Goal: Task Accomplishment & Management: Use online tool/utility

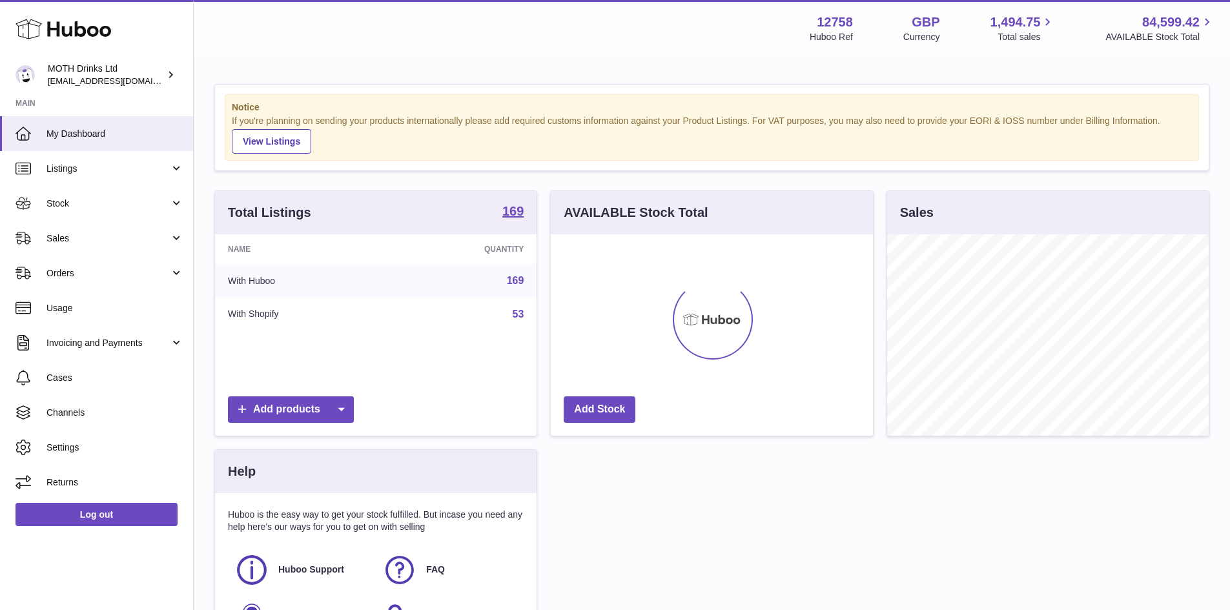
scroll to position [201, 322]
click at [141, 158] on link "Listings" at bounding box center [96, 168] width 193 height 35
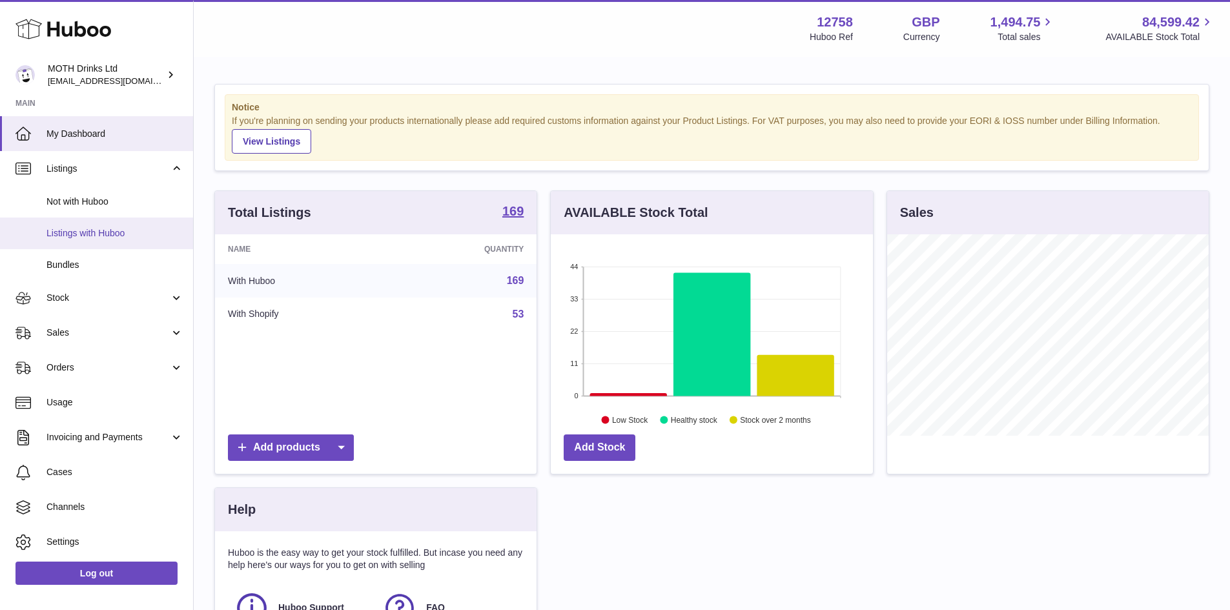
click at [92, 238] on span "Listings with Huboo" at bounding box center [114, 233] width 137 height 12
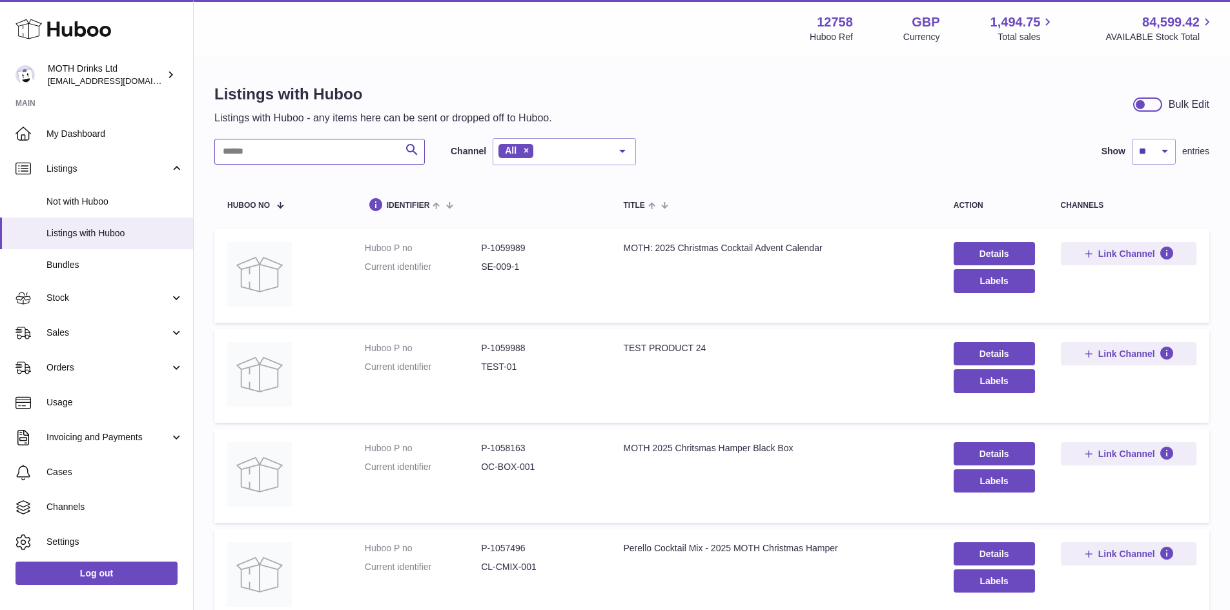
click at [303, 161] on input "text" at bounding box center [319, 152] width 210 height 26
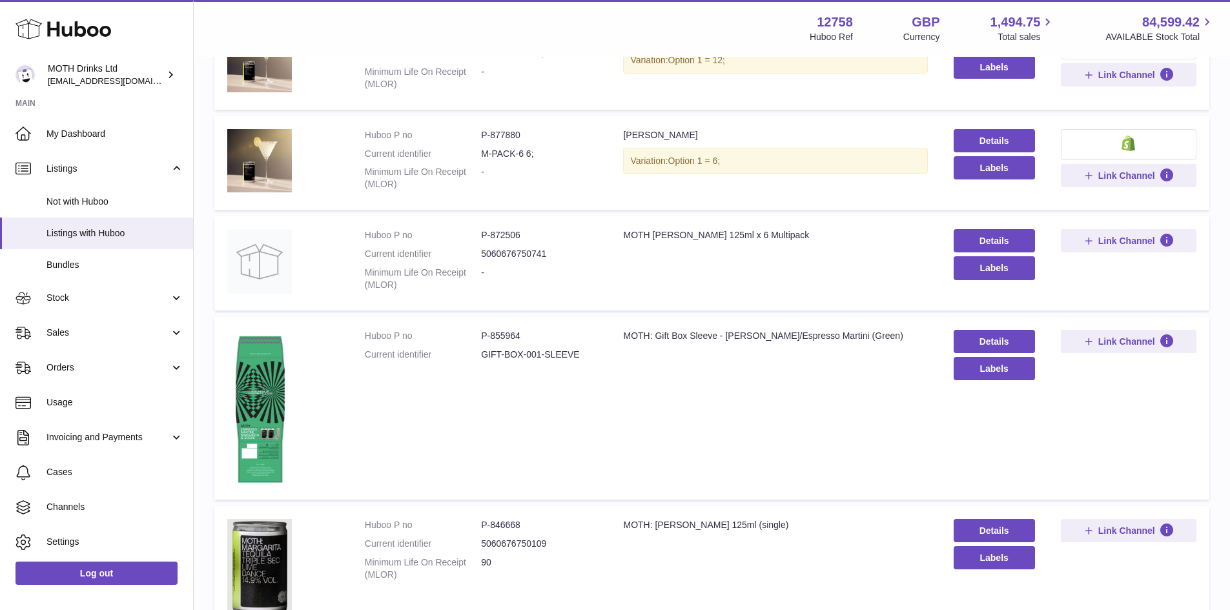
scroll to position [847, 0]
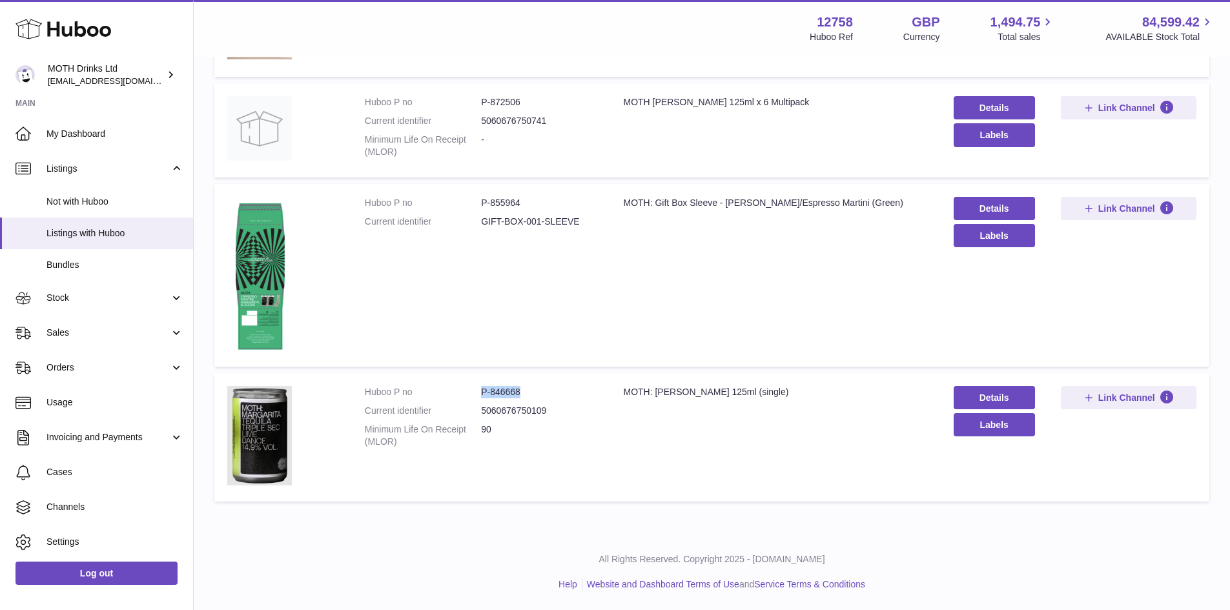
drag, startPoint x: 532, startPoint y: 397, endPoint x: 477, endPoint y: 394, distance: 54.9
click at [477, 394] on dl "Huboo P no P-846668 Current identifier 5060676750109 Minimum Life On Receipt (M…" at bounding box center [481, 420] width 233 height 68
copy dl "P-846668"
click at [477, 394] on dt "Huboo P no" at bounding box center [423, 392] width 116 height 12
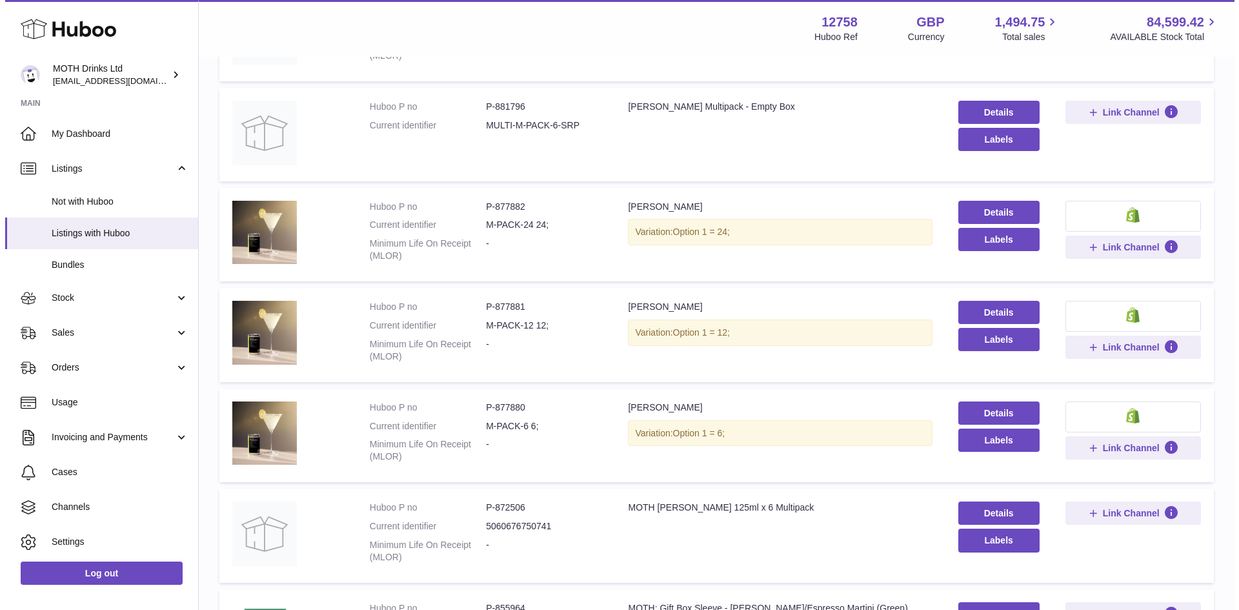
scroll to position [0, 0]
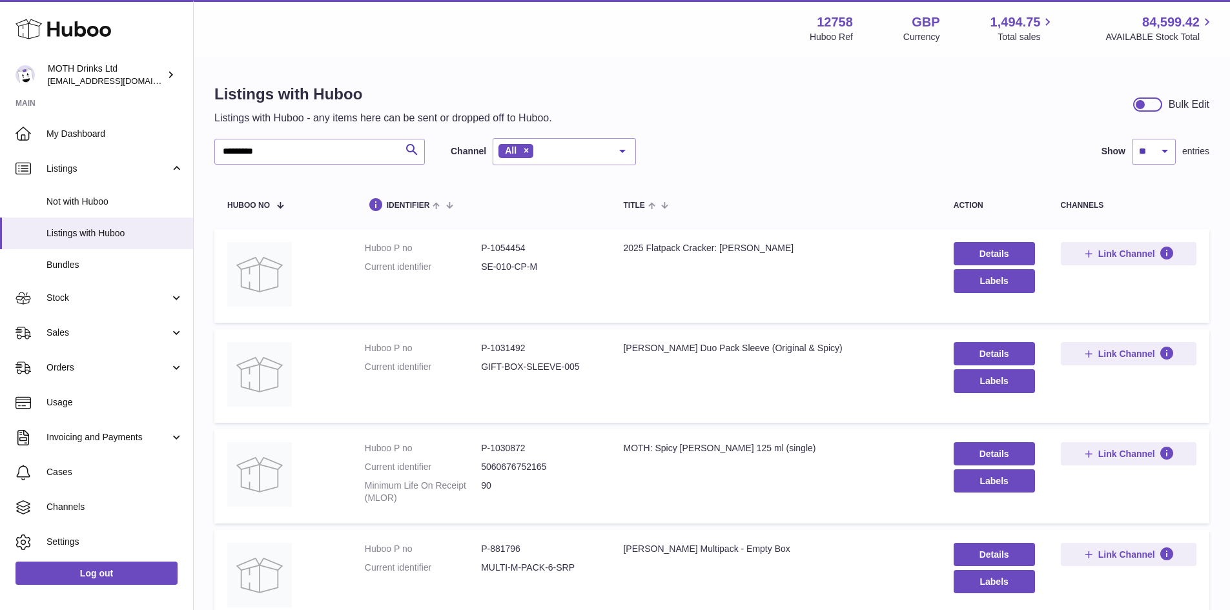
drag, startPoint x: 292, startPoint y: 137, endPoint x: 210, endPoint y: 143, distance: 82.2
drag, startPoint x: 270, startPoint y: 144, endPoint x: 205, endPoint y: 146, distance: 65.2
type input "*********"
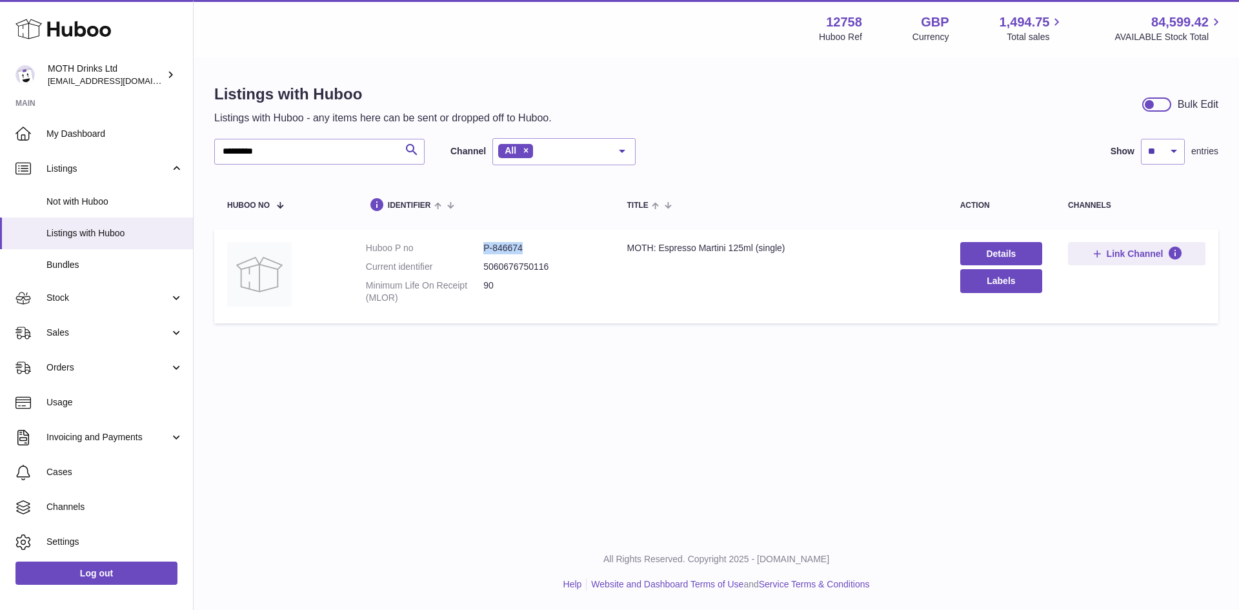
drag, startPoint x: 531, startPoint y: 239, endPoint x: 482, endPoint y: 243, distance: 49.8
click at [482, 243] on td "Huboo P no P-846674 Current identifier 5060676750116 Minimum Life On Receipt (M…" at bounding box center [483, 276] width 261 height 94
copy dl "P-846674"
click at [114, 312] on link "Stock" at bounding box center [96, 298] width 193 height 35
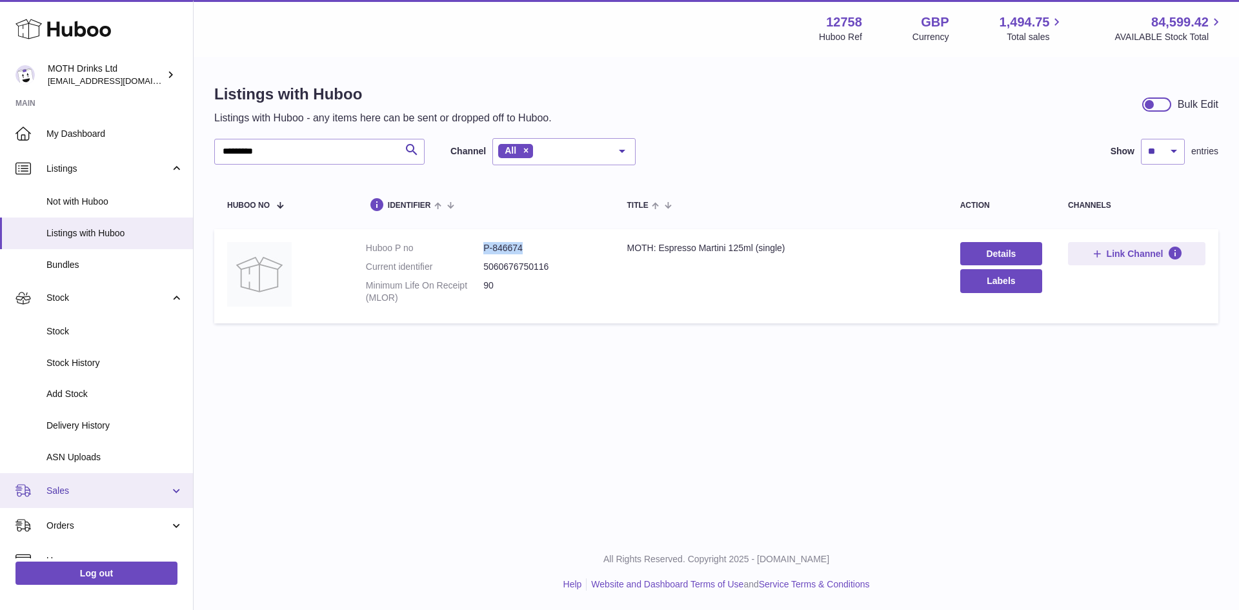
click at [107, 482] on link "Sales" at bounding box center [96, 490] width 193 height 35
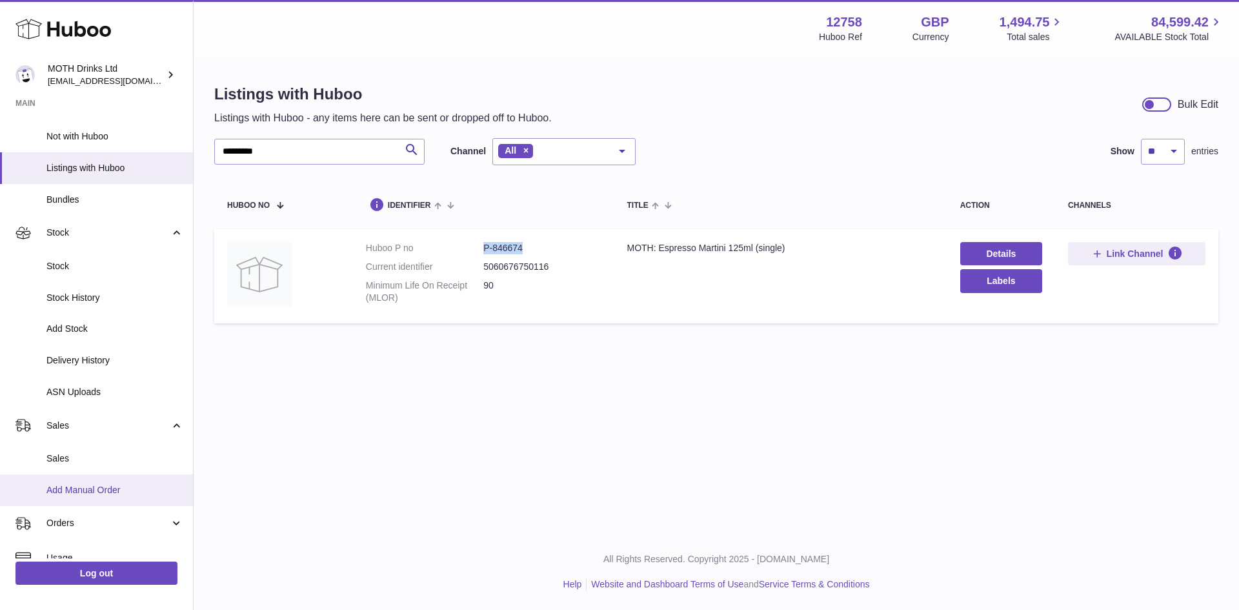
scroll to position [68, 0]
click at [86, 485] on span "Add Manual Order" at bounding box center [114, 487] width 137 height 12
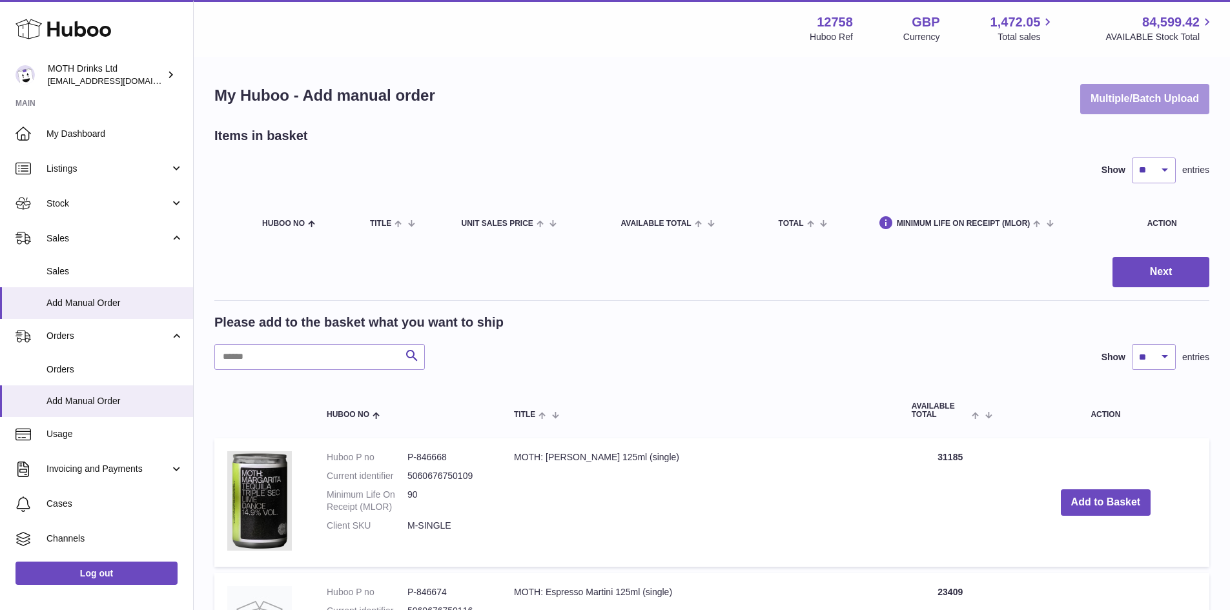
click at [1108, 89] on button "Multiple/Batch Upload" at bounding box center [1144, 99] width 129 height 30
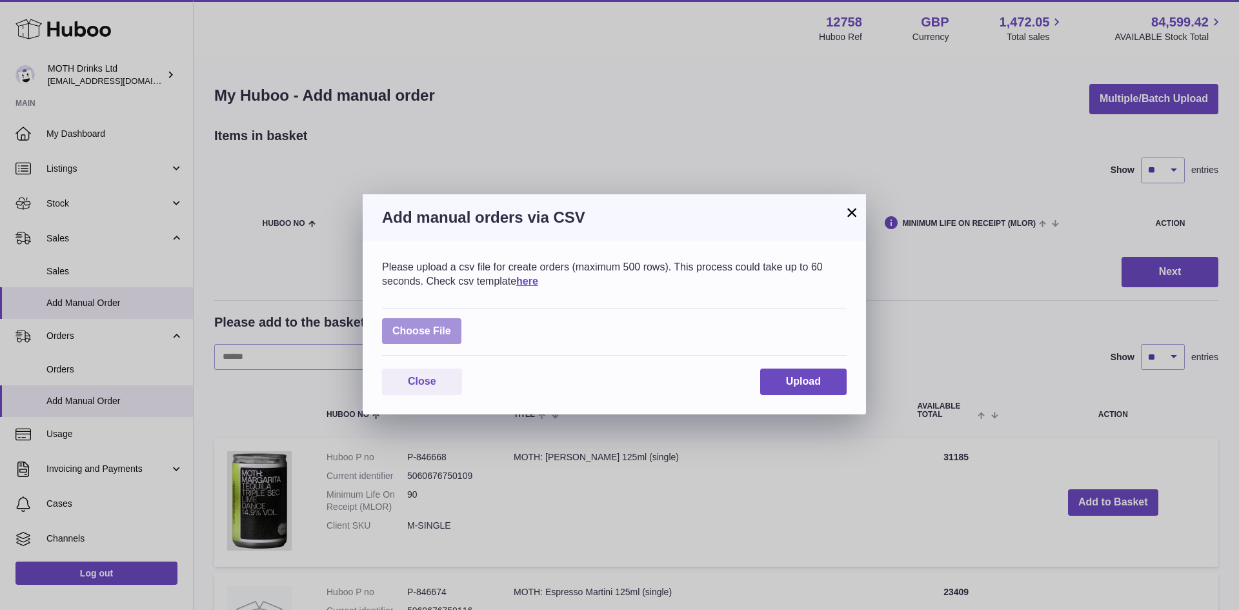
click at [430, 334] on label at bounding box center [421, 331] width 79 height 26
click at [451, 325] on input "file" at bounding box center [451, 325] width 1 height 1
type input "**********"
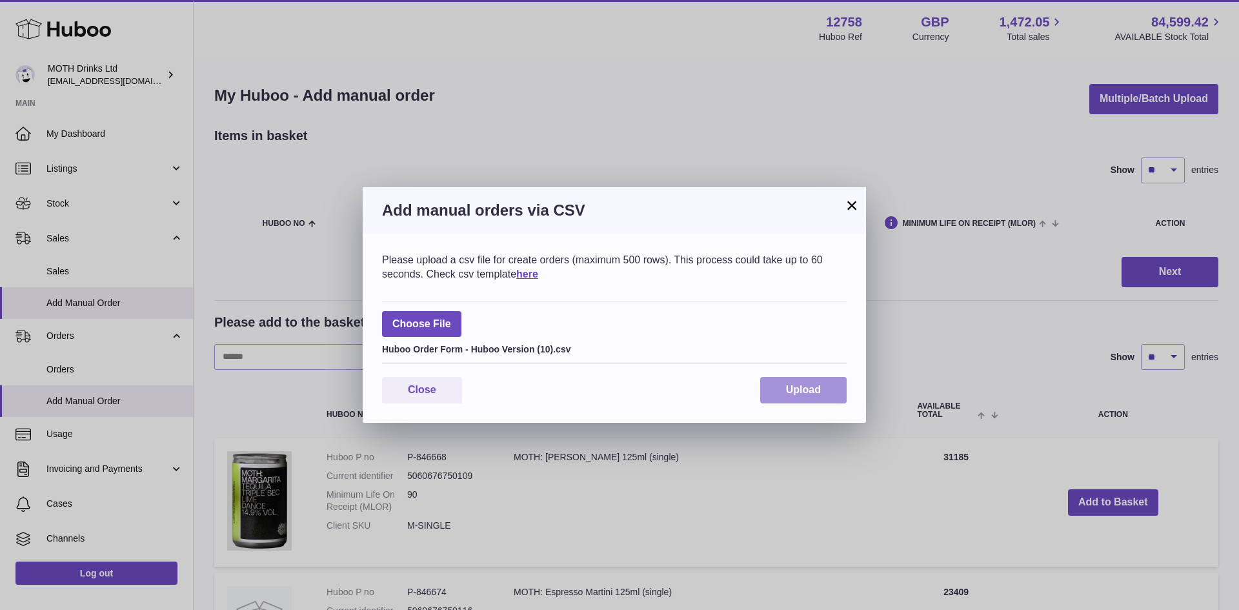
click at [800, 389] on span "Upload" at bounding box center [803, 389] width 35 height 11
